Goal: Task Accomplishment & Management: Manage account settings

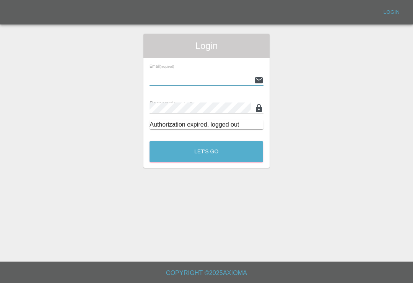
type input "[EMAIL_ADDRESS][DOMAIN_NAME]"
click at [206, 151] on button "Let's Go" at bounding box center [206, 151] width 114 height 21
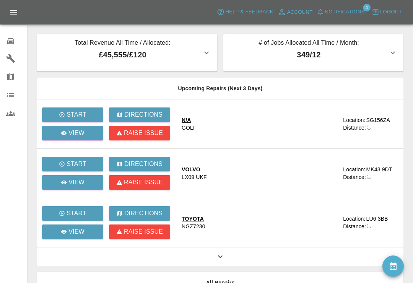
click at [232, 144] on td "N/A GOLF" at bounding box center [258, 123] width 167 height 49
click at [275, 60] on p "349 / 12" at bounding box center [308, 54] width 159 height 11
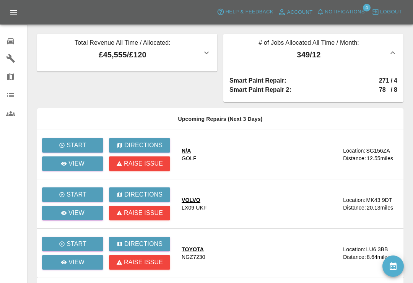
click at [333, 15] on span "Notifications" at bounding box center [345, 12] width 40 height 9
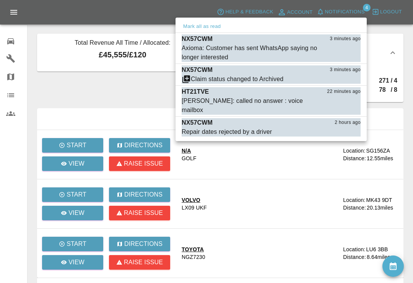
click at [271, 50] on div "Axioma: Customer has sent WhatsApp saying no longer interested" at bounding box center [252, 53] width 141 height 18
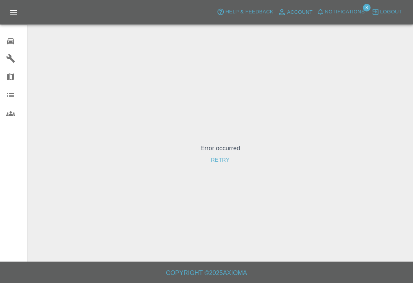
click at [328, 17] on button "Notifications" at bounding box center [341, 12] width 52 height 12
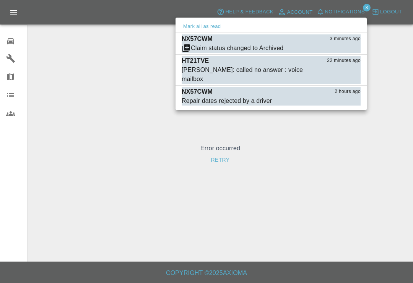
click at [355, 50] on button "Mark as read" at bounding box center [344, 48] width 34 height 9
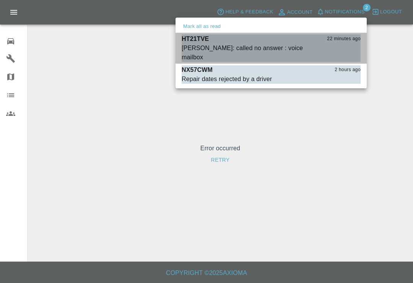
click at [348, 53] on button "Mark as read" at bounding box center [344, 57] width 34 height 9
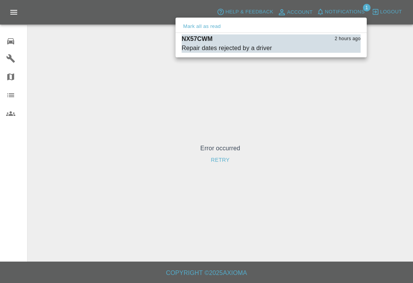
click at [214, 46] on div "Repair dates rejected by a driver" at bounding box center [227, 48] width 90 height 9
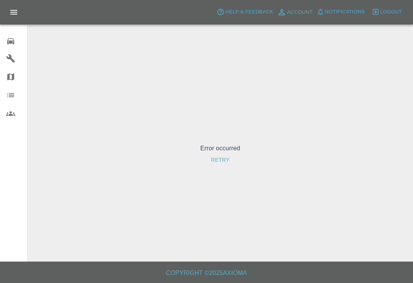
click at [13, 41] on icon at bounding box center [10, 41] width 7 height 6
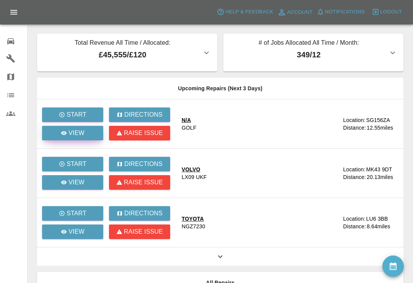
click at [89, 136] on link "View" at bounding box center [72, 133] width 61 height 15
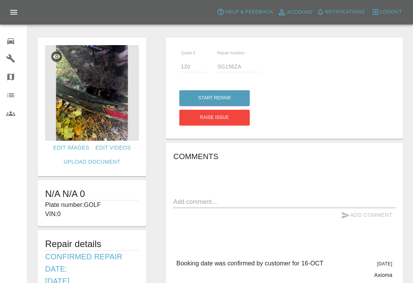
click at [13, 38] on icon at bounding box center [10, 41] width 9 height 9
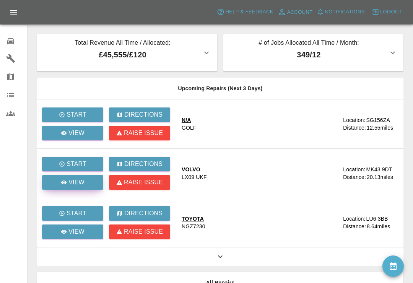
click at [92, 181] on link "View" at bounding box center [72, 182] width 61 height 15
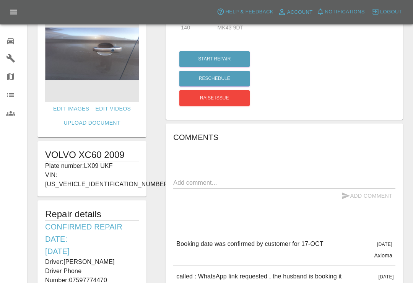
scroll to position [34, 0]
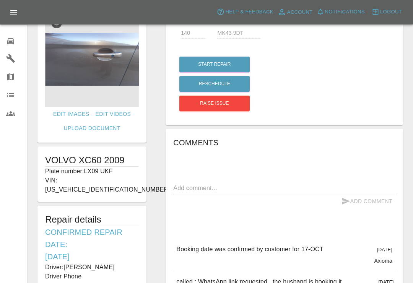
click at [4, 47] on link "0 Repair home" at bounding box center [13, 40] width 27 height 18
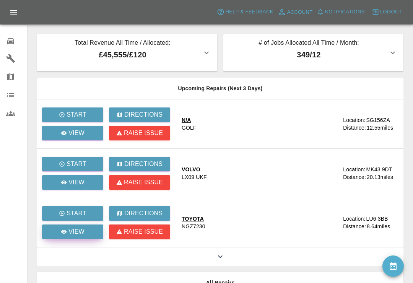
click at [90, 233] on link "View" at bounding box center [72, 231] width 61 height 15
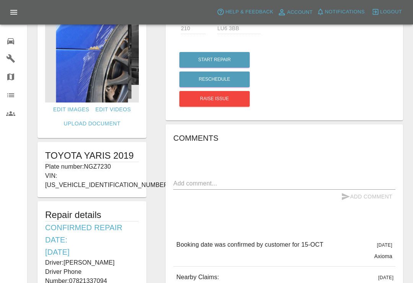
scroll to position [35, 0]
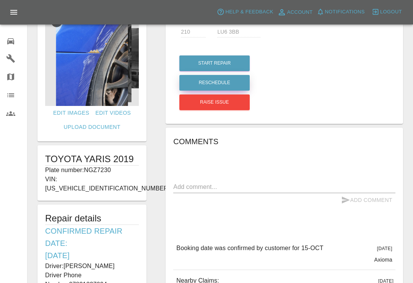
click at [232, 82] on button "Reschedule" at bounding box center [214, 83] width 70 height 16
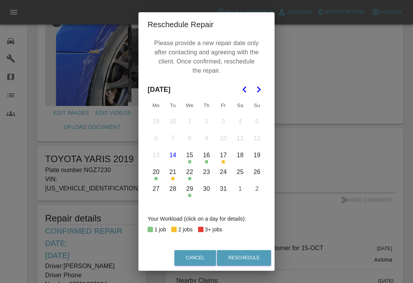
click at [211, 162] on button "16" at bounding box center [206, 155] width 16 height 16
click at [258, 266] on button "Reschedule" at bounding box center [244, 258] width 54 height 16
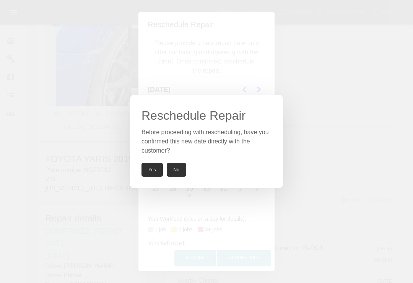
click at [156, 177] on button "Yes" at bounding box center [151, 170] width 21 height 14
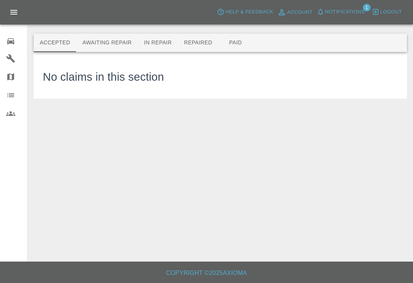
click at [16, 44] on div "0" at bounding box center [16, 40] width 21 height 11
